Goal: Task Accomplishment & Management: Use online tool/utility

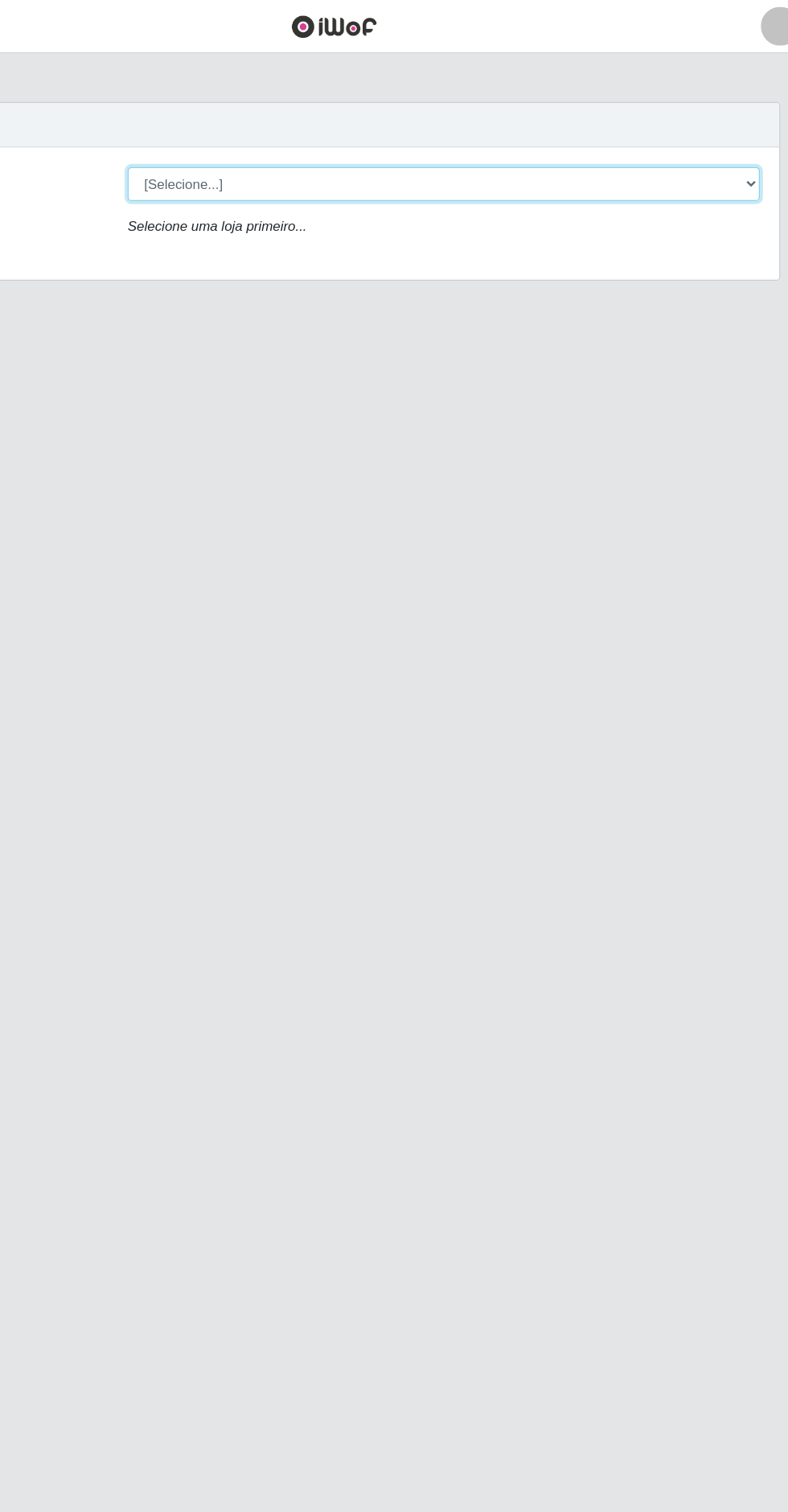
click at [494, 139] on select "[Selecione...] Extrabom - Loja 05 [GEOGRAPHIC_DATA]" at bounding box center [486, 153] width 523 height 28
click at [612, 151] on select "[Selecione...] Extrabom - Loja 05 [GEOGRAPHIC_DATA]" at bounding box center [486, 153] width 523 height 28
select select "494"
click at [224, 139] on select "[Selecione...] Extrabom - Loja 05 [GEOGRAPHIC_DATA]" at bounding box center [486, 153] width 523 height 28
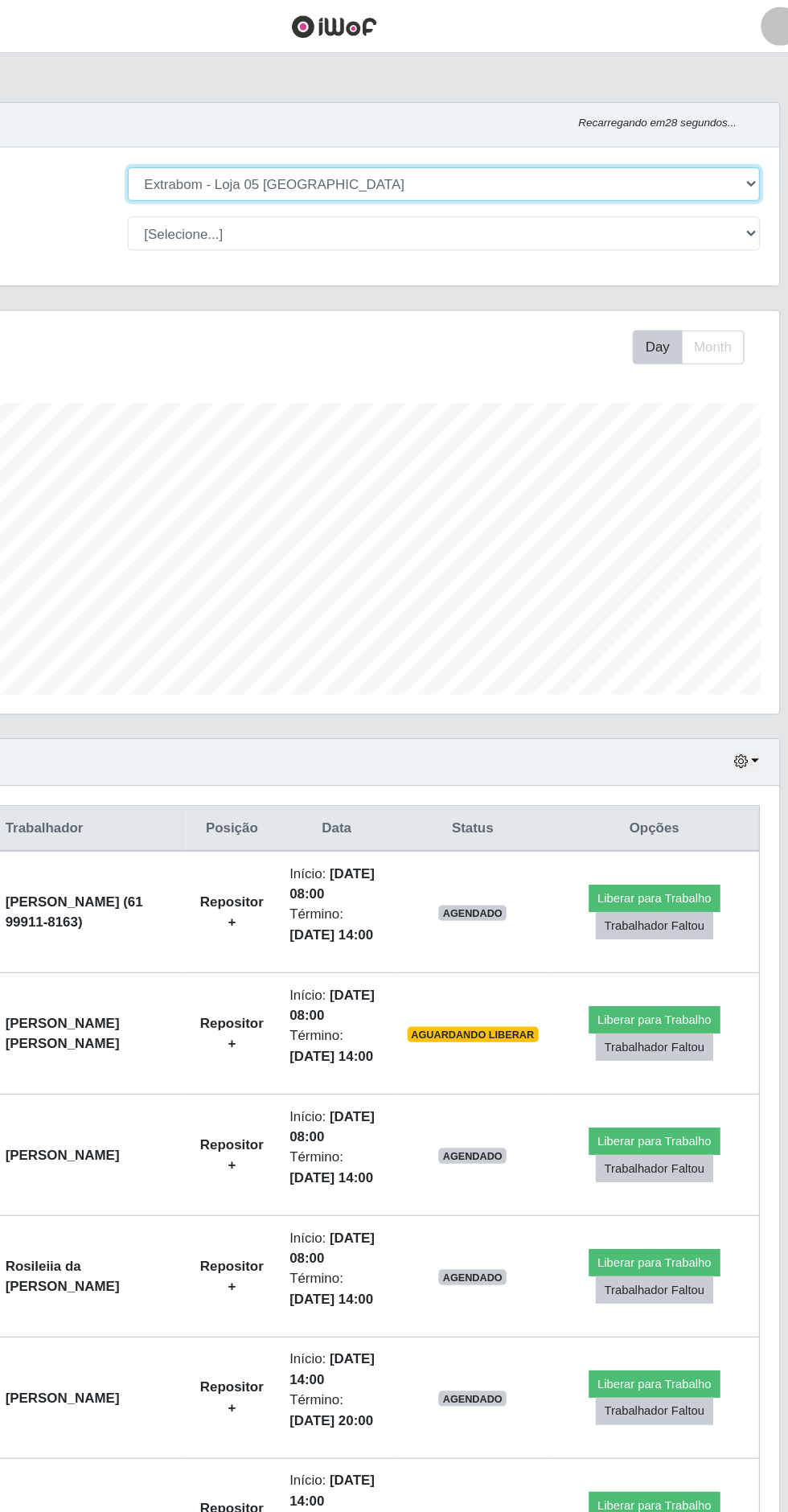
scroll to position [333, 738]
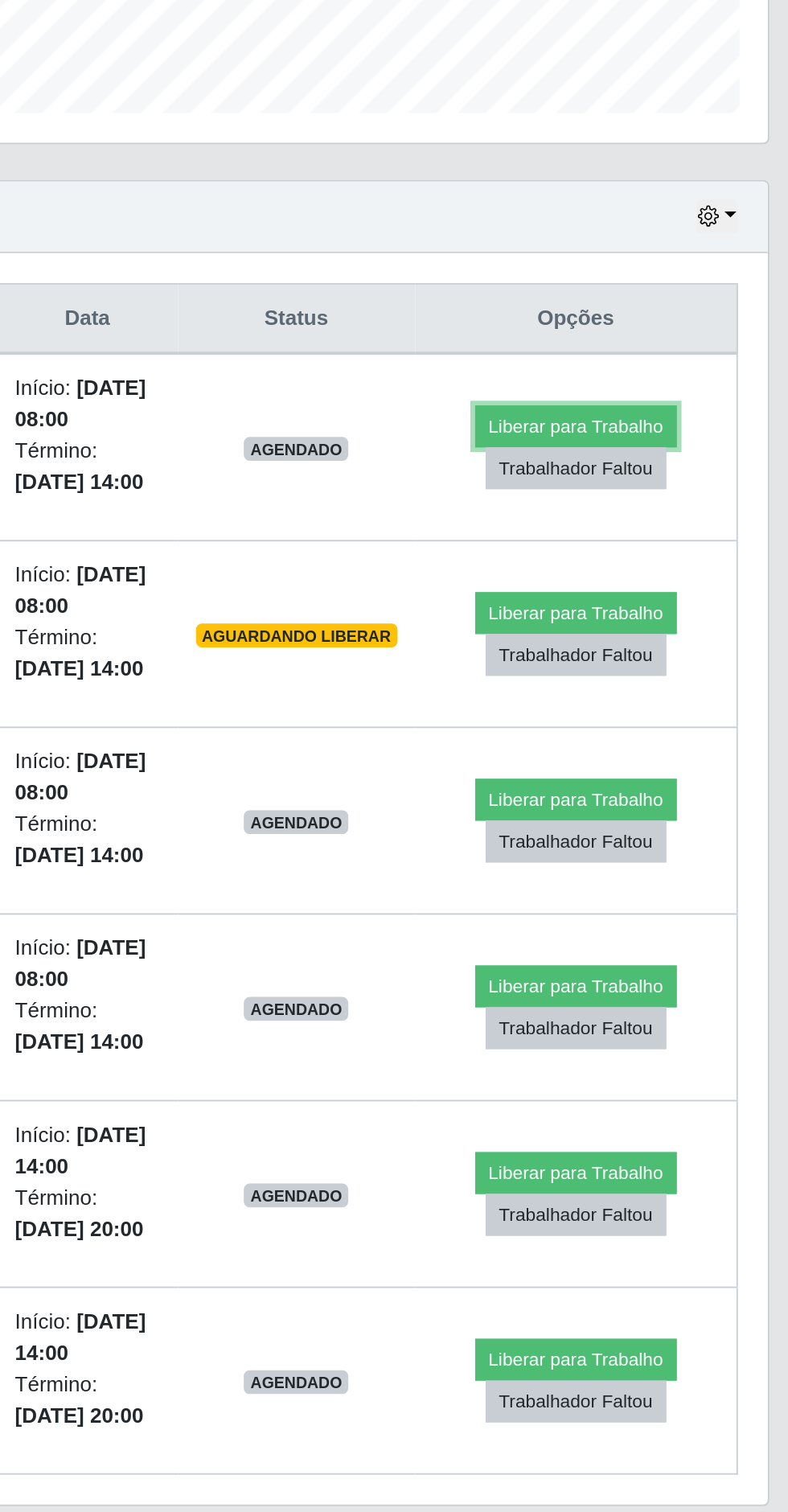
click at [666, 754] on button "Liberar para Trabalho" at bounding box center [659, 744] width 108 height 22
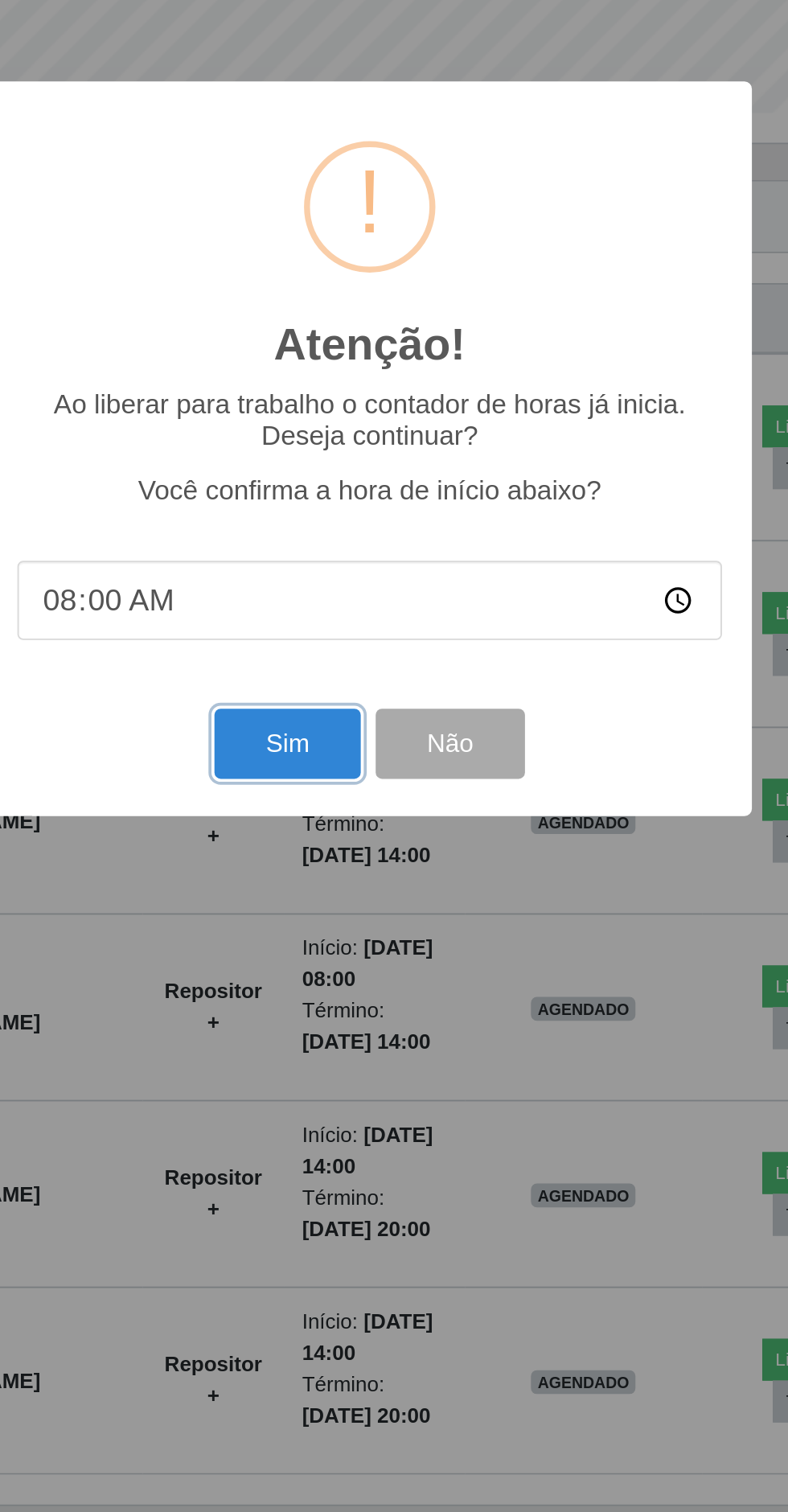
click at [339, 912] on button "Sim" at bounding box center [350, 914] width 78 height 38
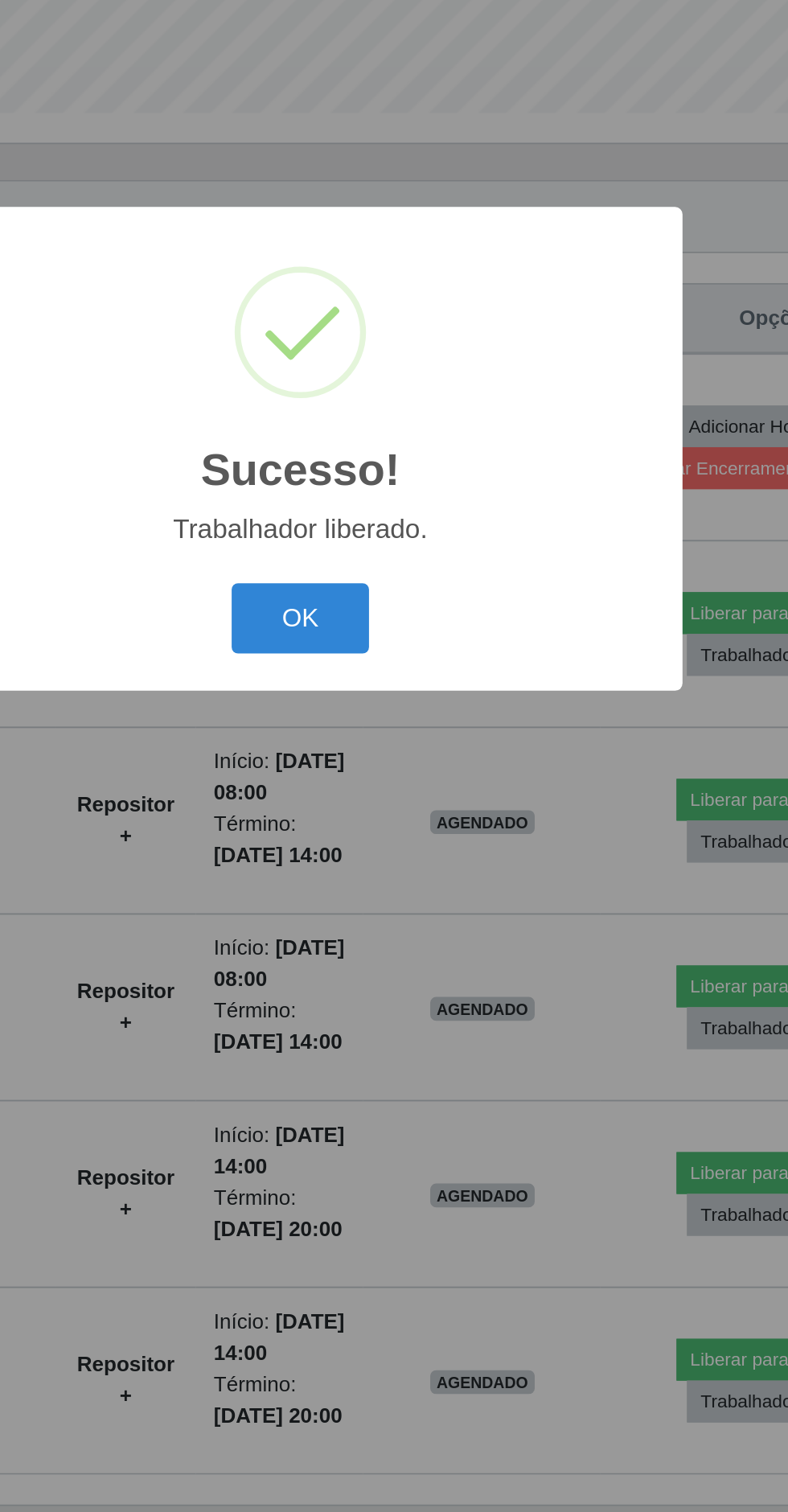
click at [396, 860] on button "OK" at bounding box center [394, 847] width 75 height 38
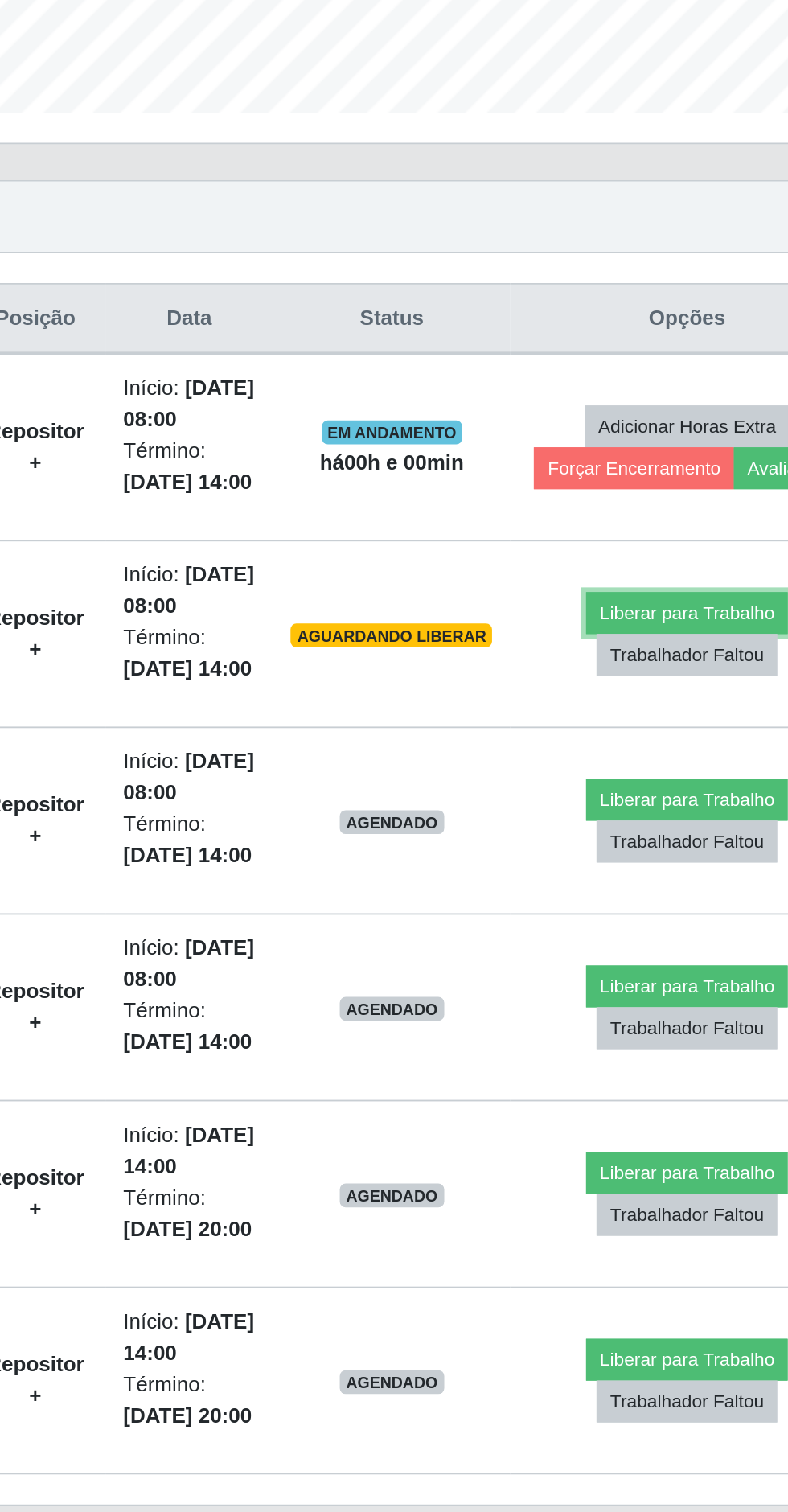
click at [671, 856] on button "Liberar para Trabalho" at bounding box center [650, 845] width 108 height 22
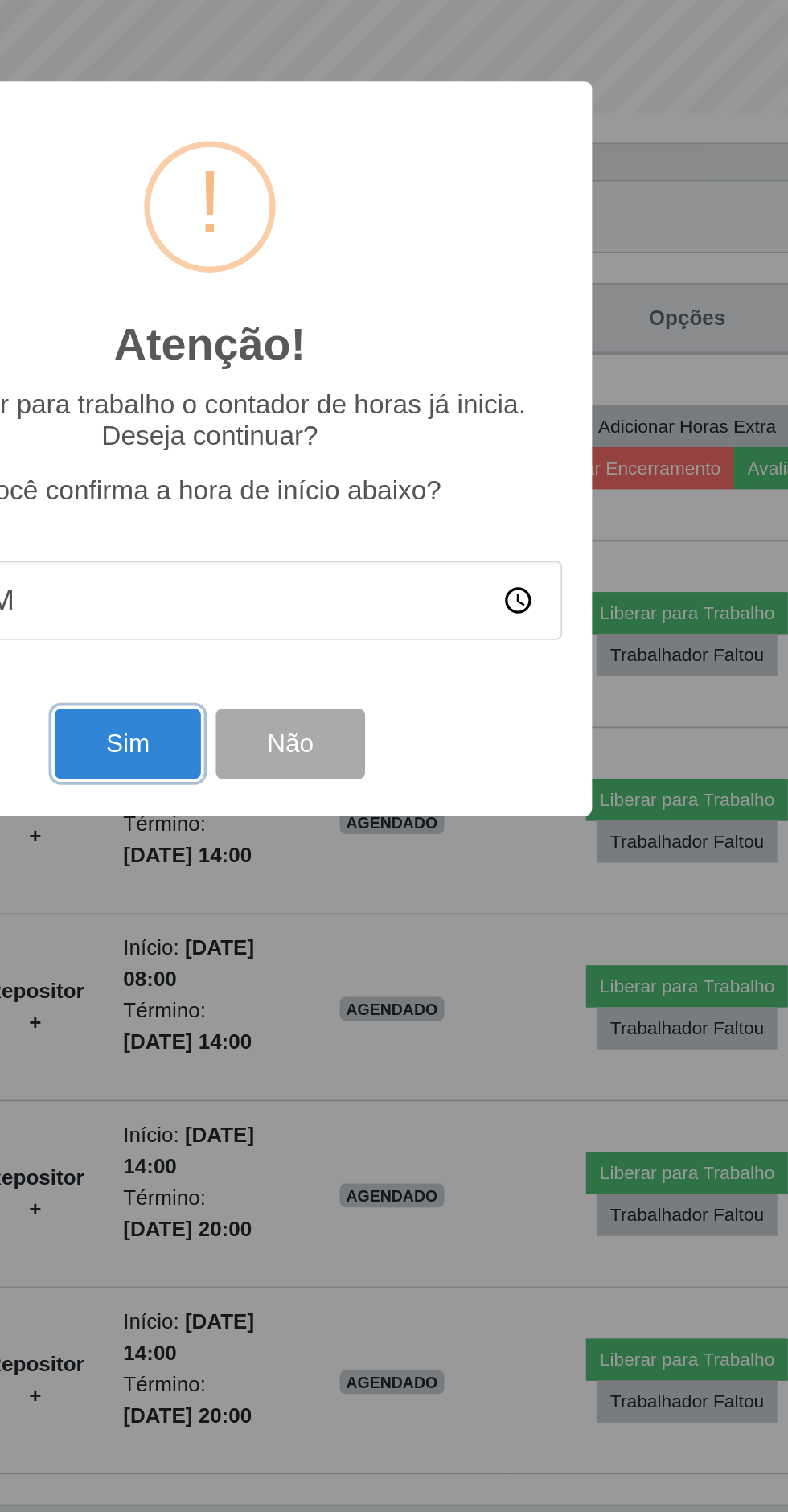
click at [340, 922] on button "Sim" at bounding box center [350, 914] width 78 height 38
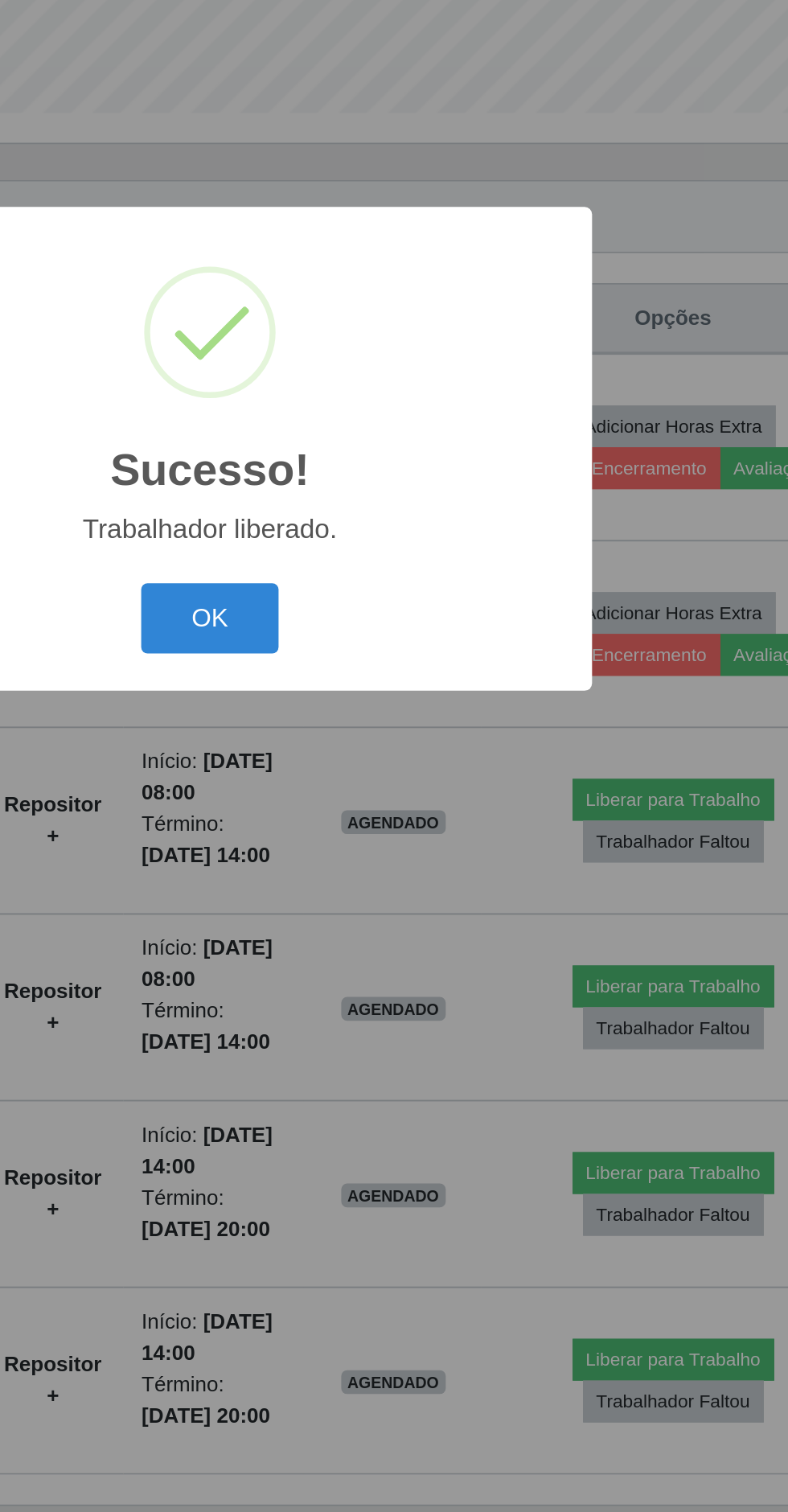
click at [389, 853] on button "OK" at bounding box center [394, 847] width 75 height 38
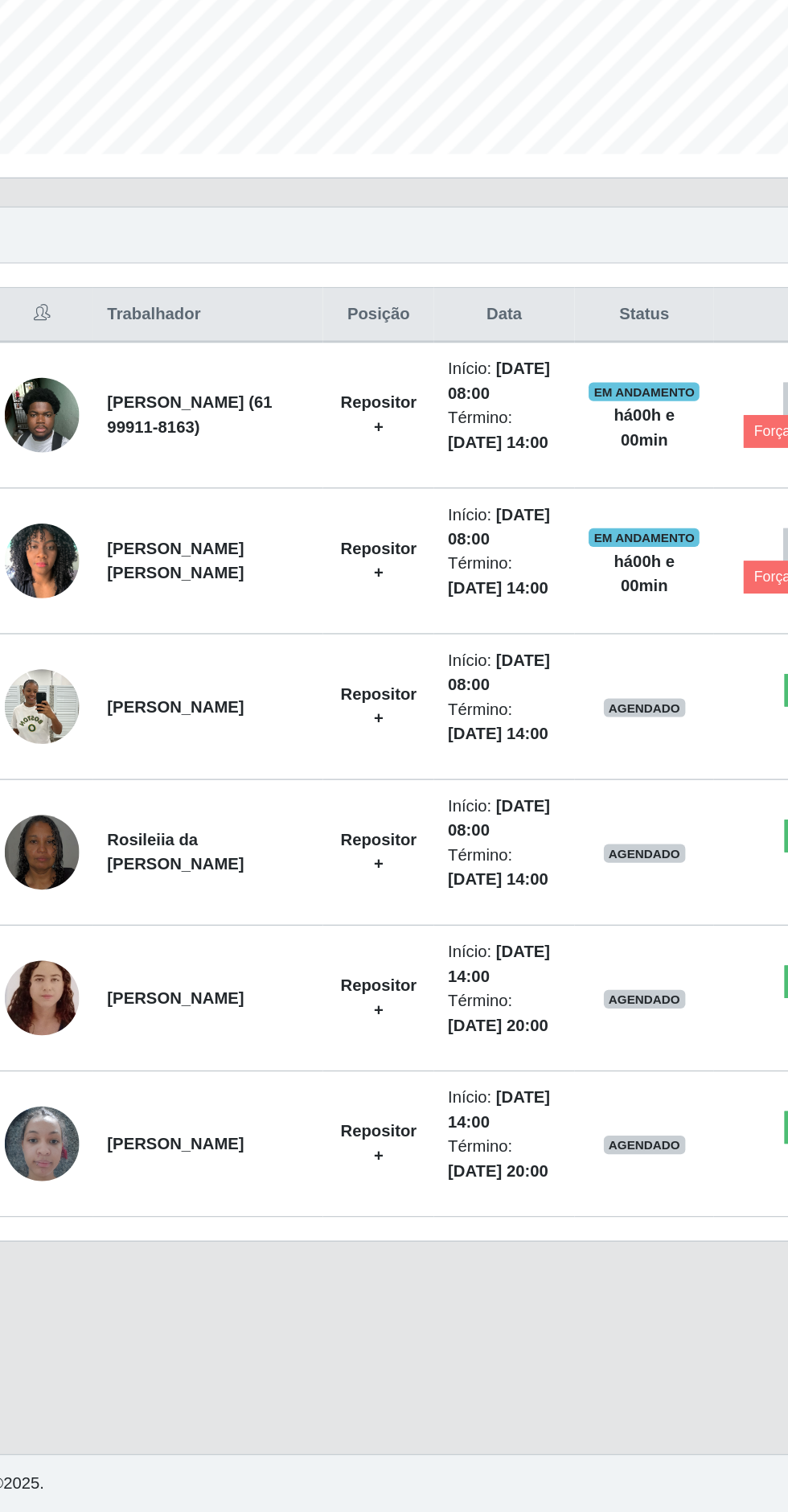
scroll to position [76, 0]
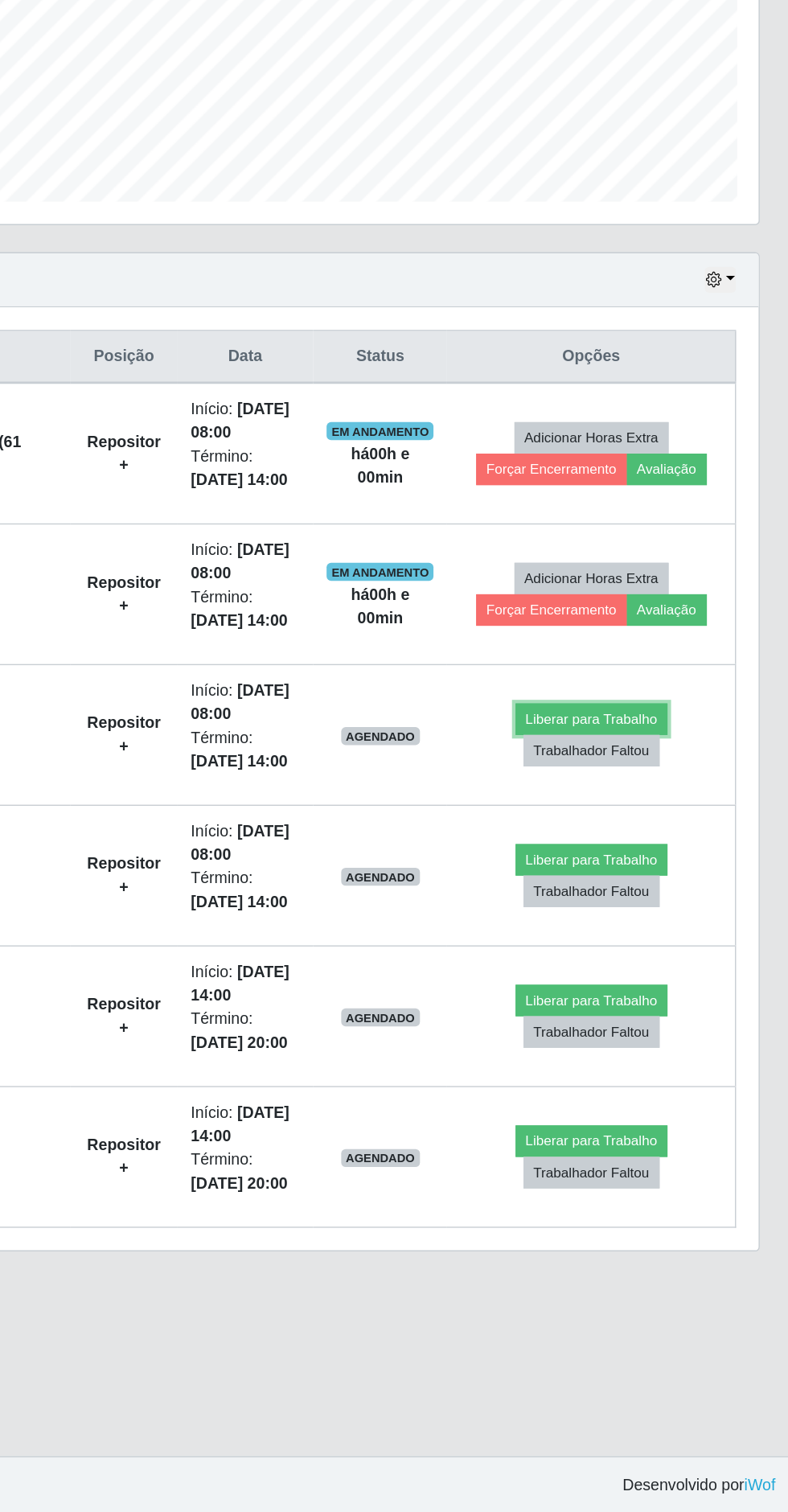
click at [674, 945] on button "Liberar para Trabalho" at bounding box center [643, 945] width 108 height 22
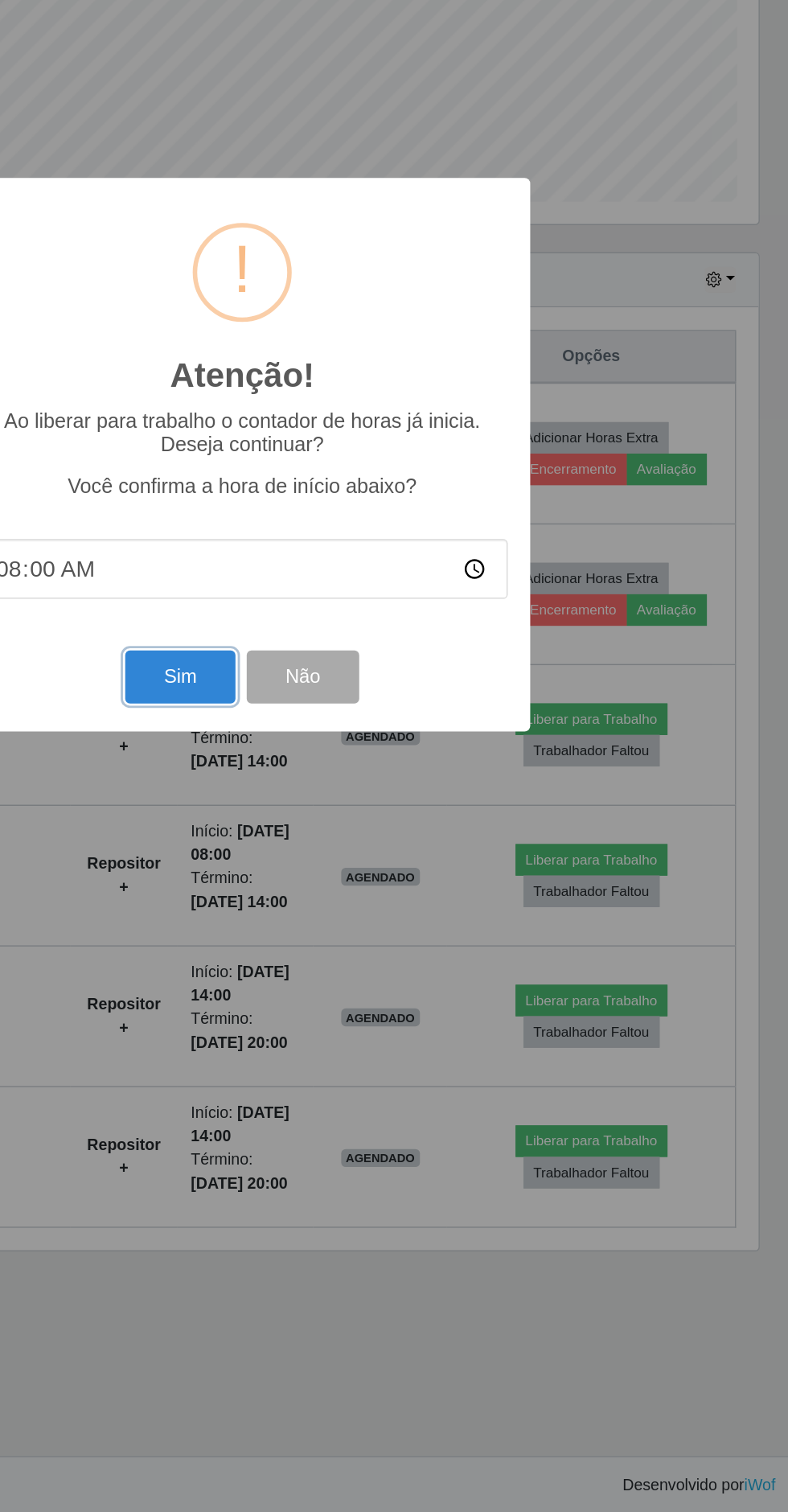
click at [348, 913] on button "Sim" at bounding box center [350, 914] width 78 height 38
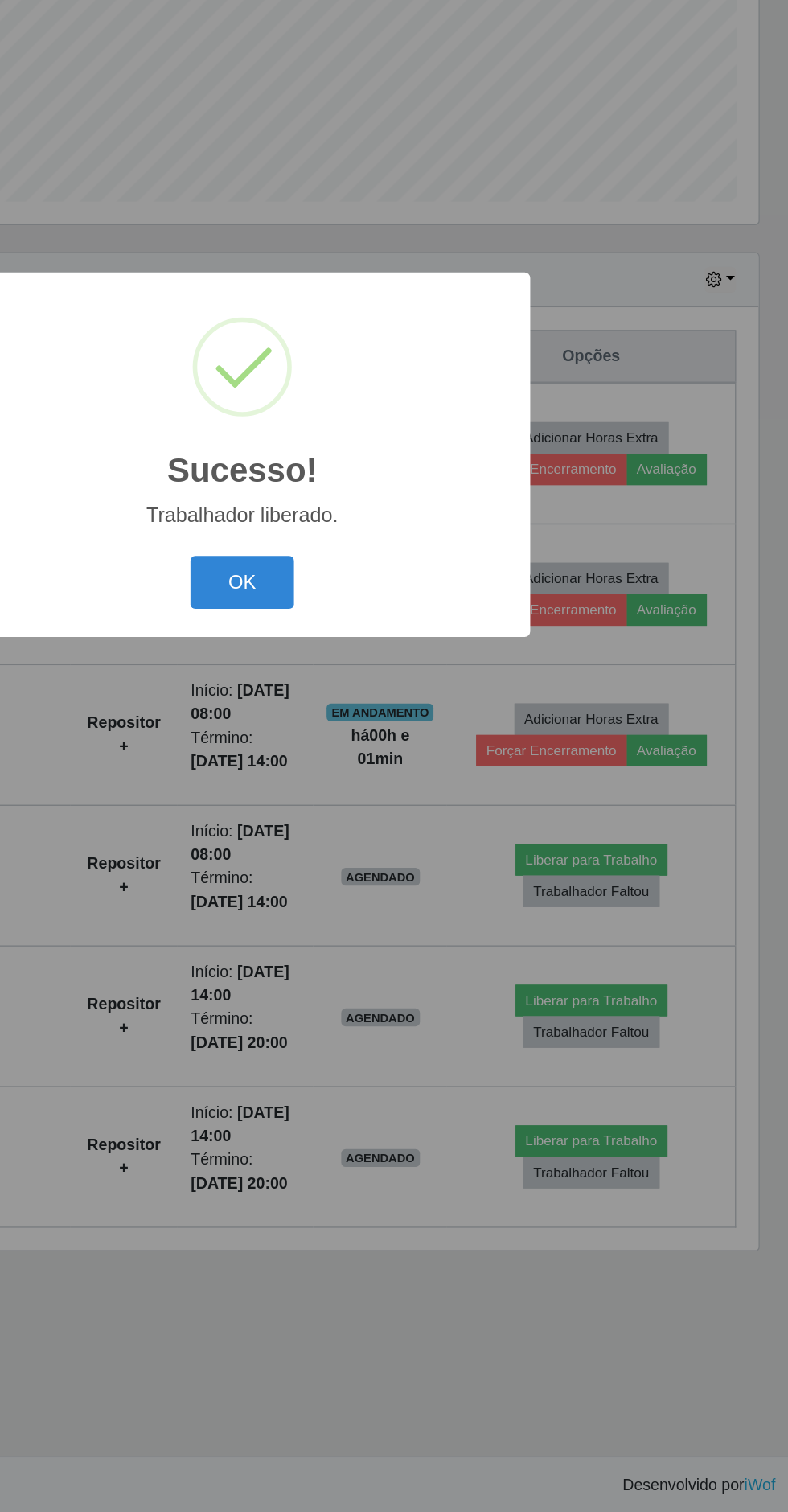
click at [393, 847] on button "OK" at bounding box center [394, 847] width 75 height 38
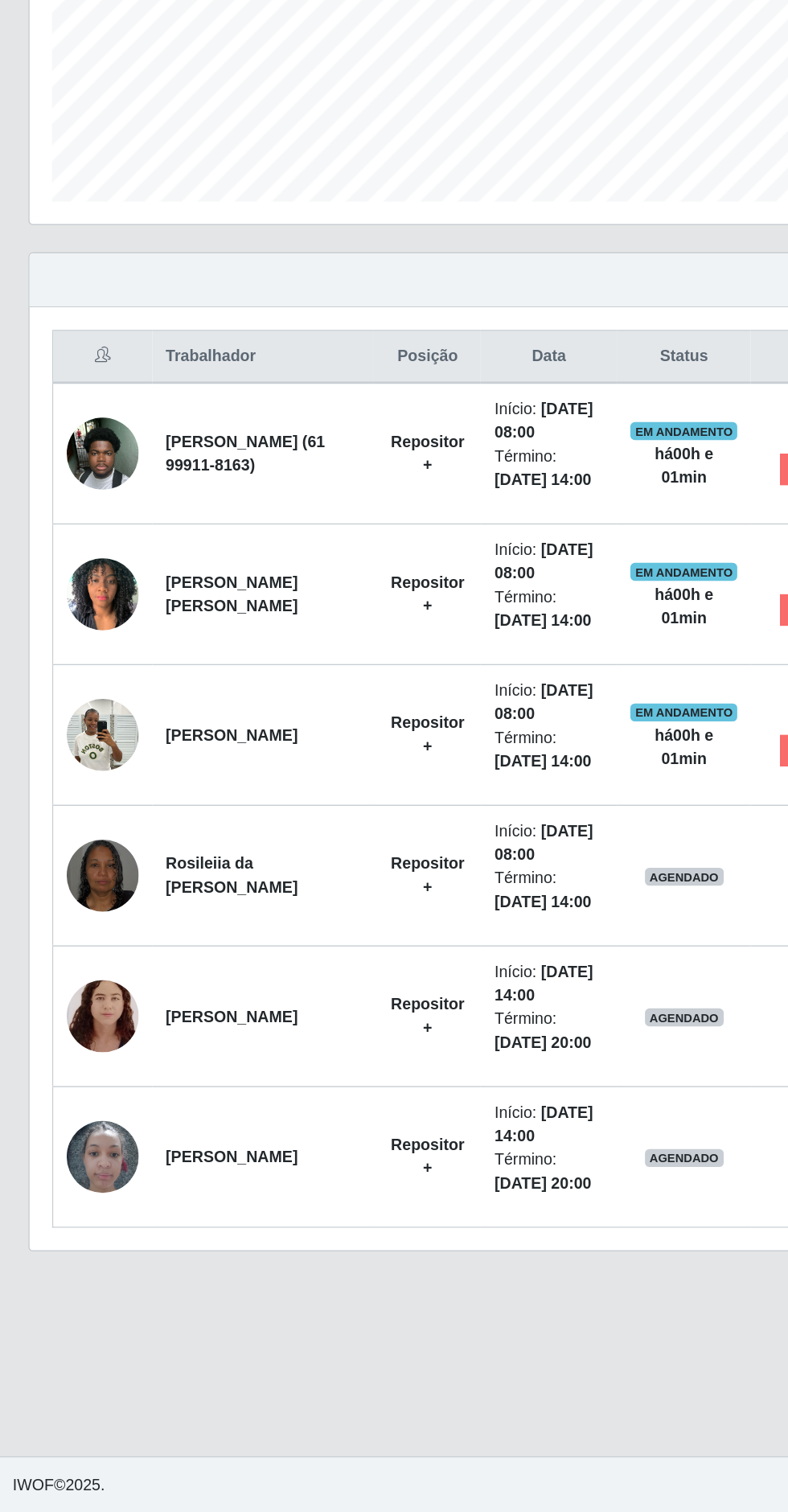
click at [80, 1190] on img at bounding box center [78, 1157] width 52 height 65
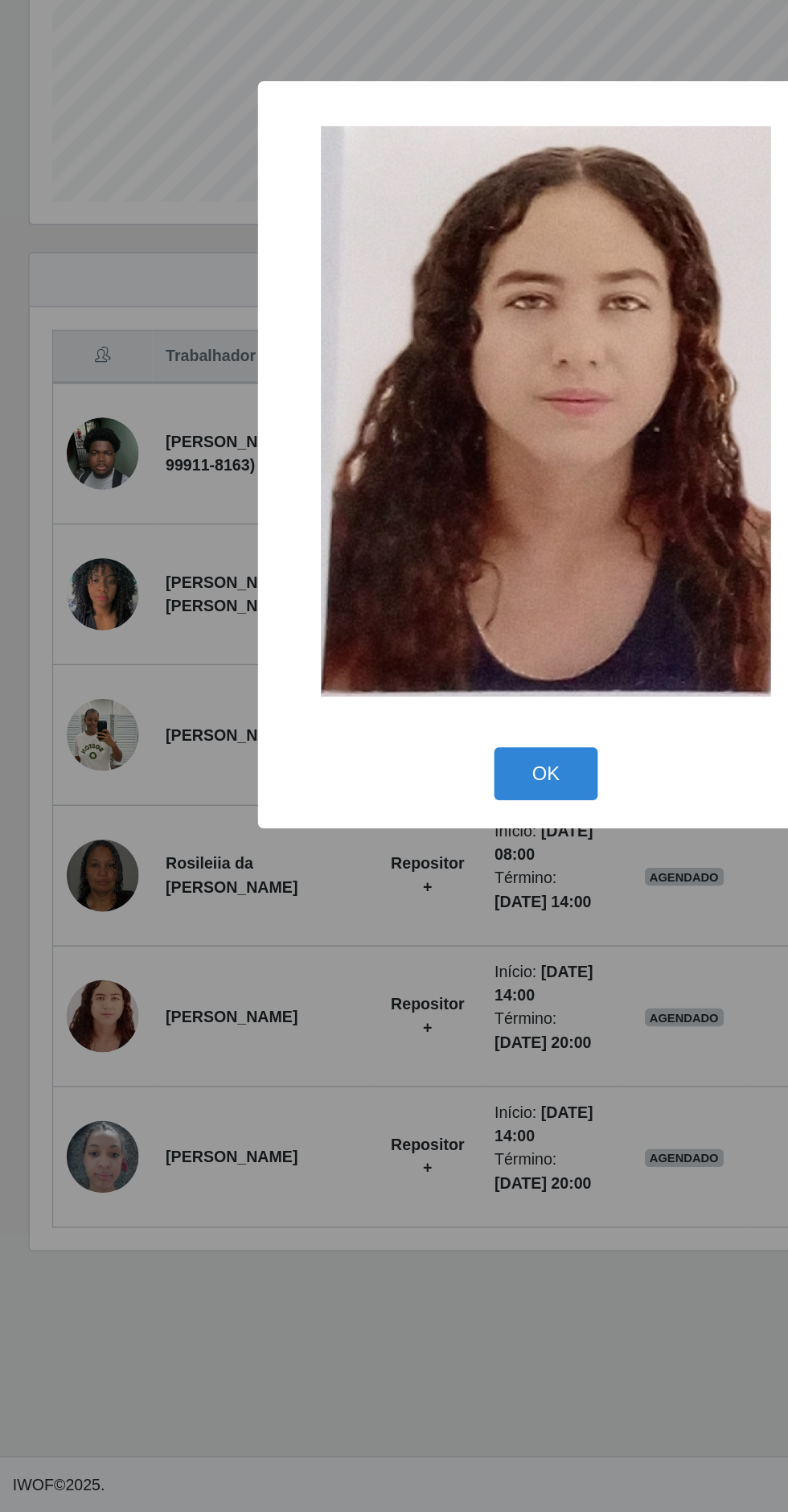
click at [408, 1001] on button "OK" at bounding box center [394, 984] width 75 height 38
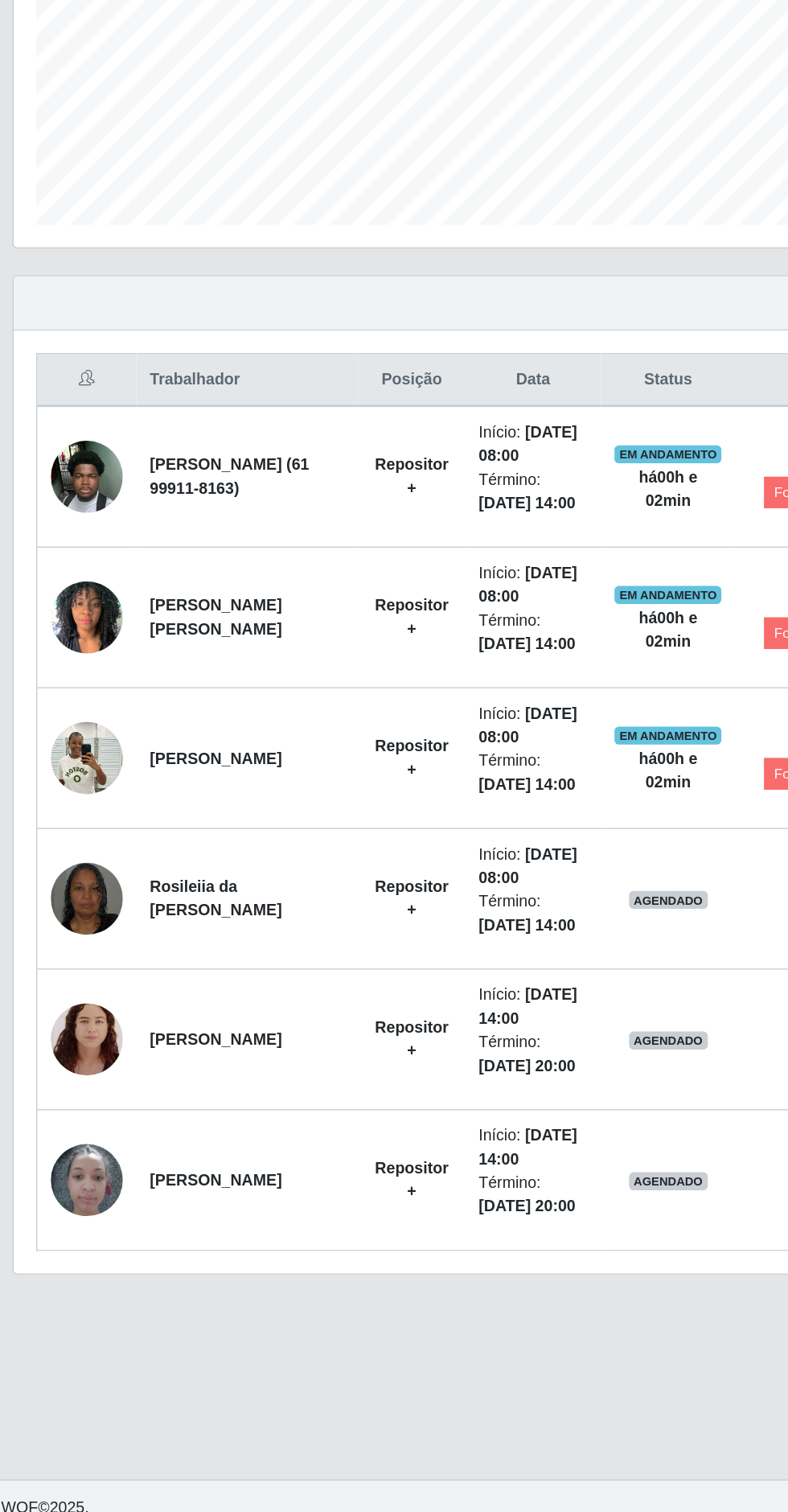
scroll to position [148, 0]
